Goal: Task Accomplishment & Management: Manage account settings

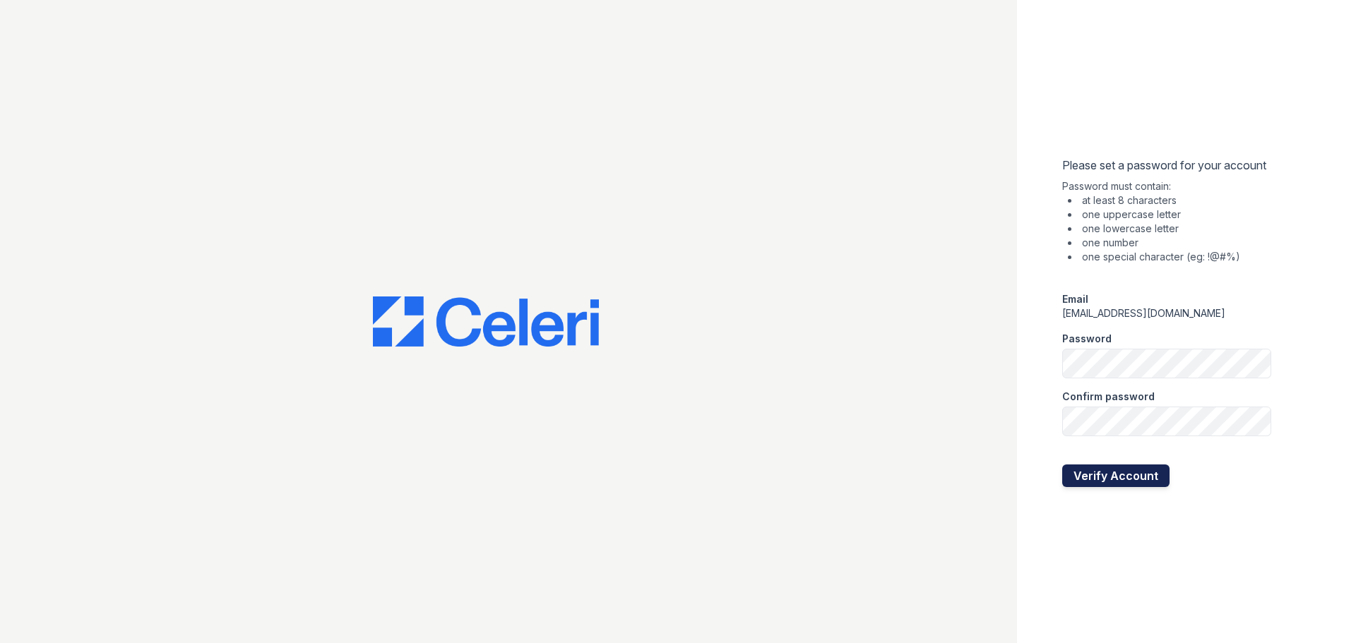
click at [1104, 470] on button "Verify Account" at bounding box center [1115, 476] width 107 height 23
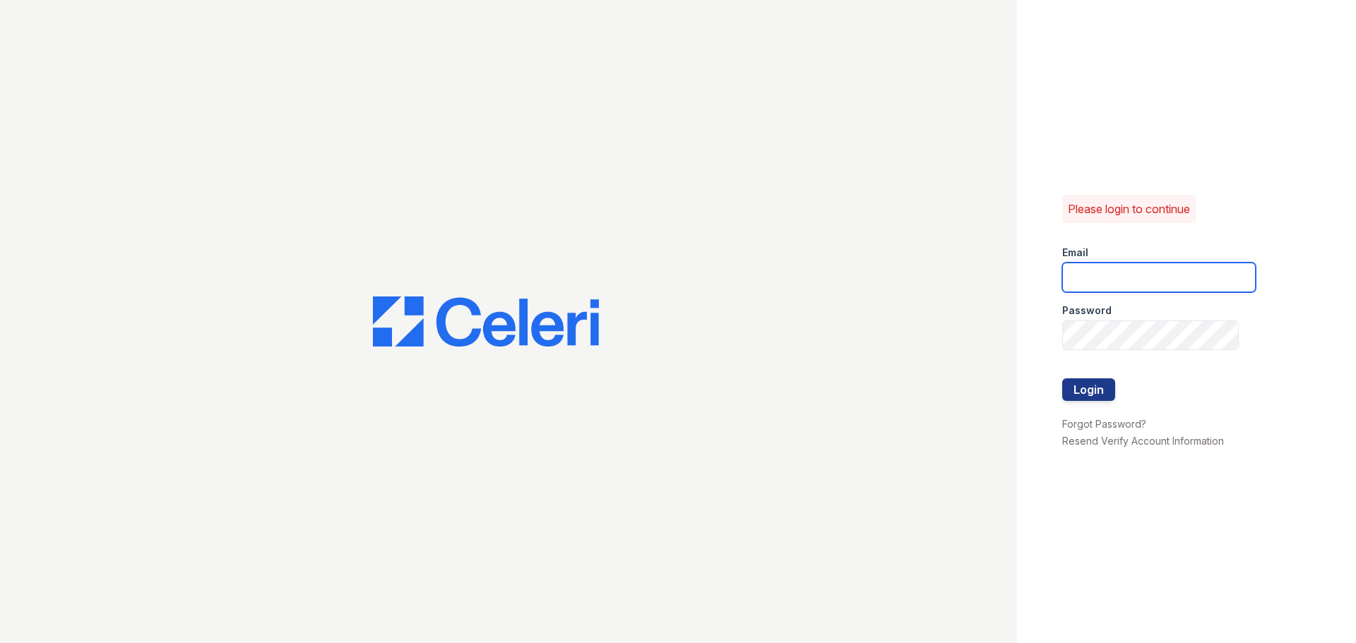
click at [1114, 288] on input "email" at bounding box center [1159, 278] width 194 height 30
type input "[EMAIL_ADDRESS][DOMAIN_NAME]"
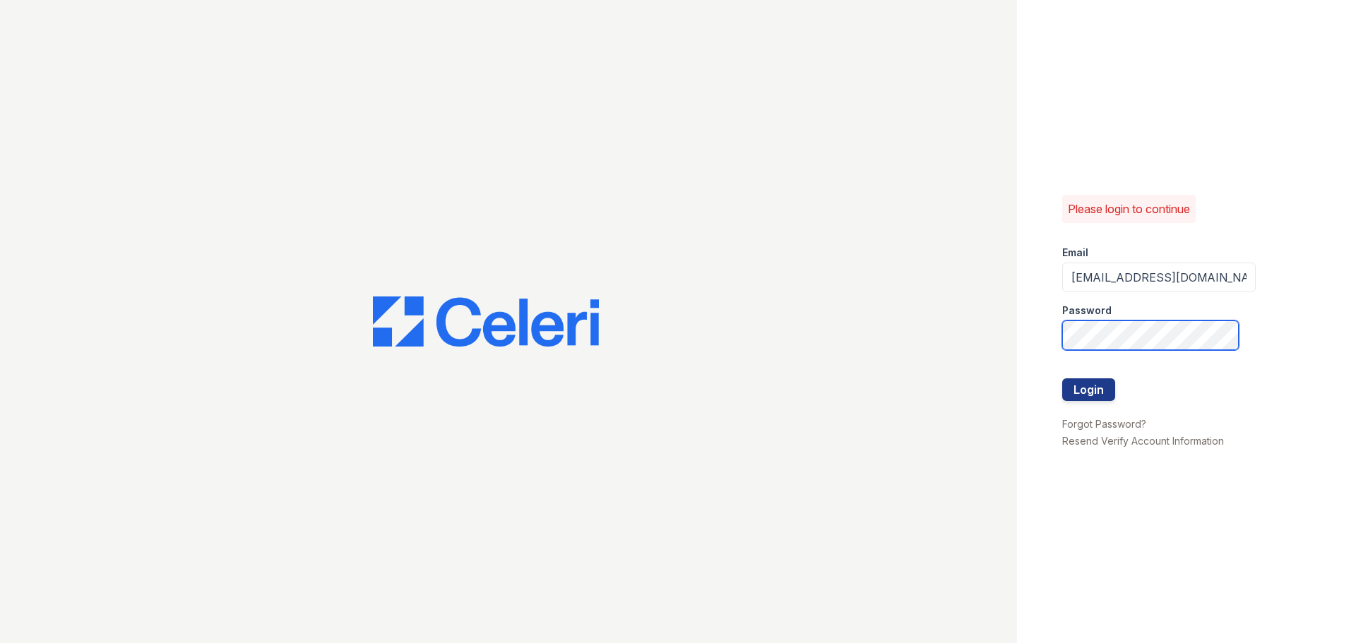
click at [1062, 379] on button "Login" at bounding box center [1088, 390] width 53 height 23
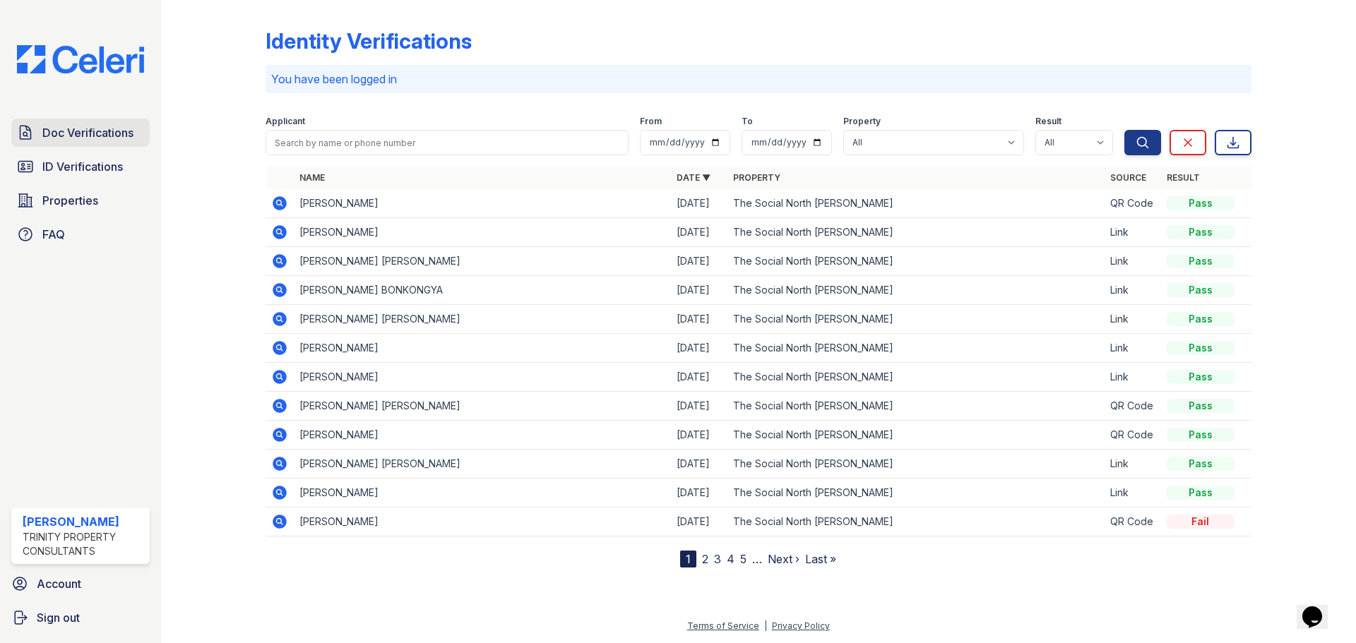
click at [88, 131] on span "Doc Verifications" at bounding box center [87, 132] width 91 height 17
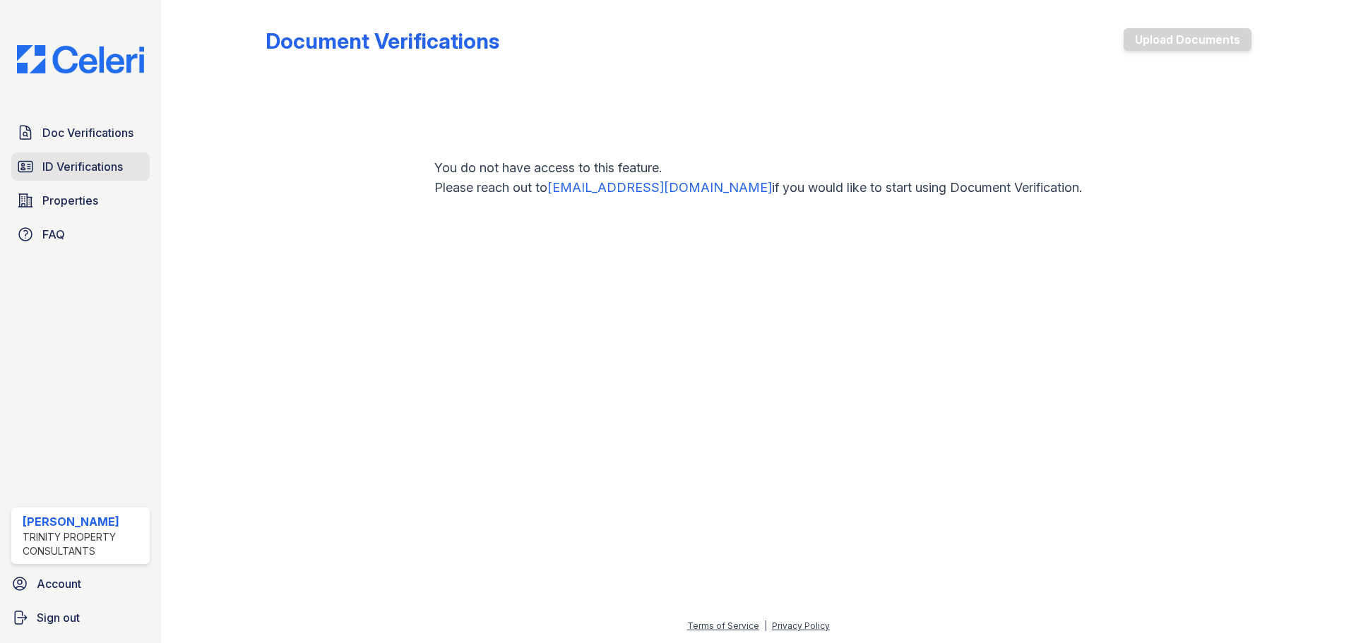
click at [47, 169] on span "ID Verifications" at bounding box center [82, 166] width 81 height 17
